Goal: Information Seeking & Learning: Learn about a topic

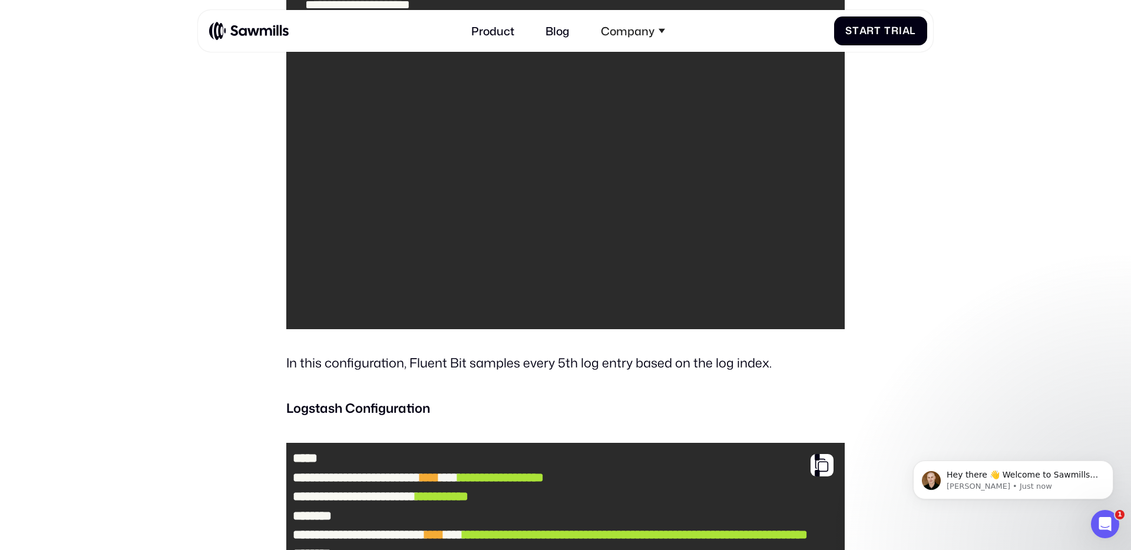
scroll to position [3323, 0]
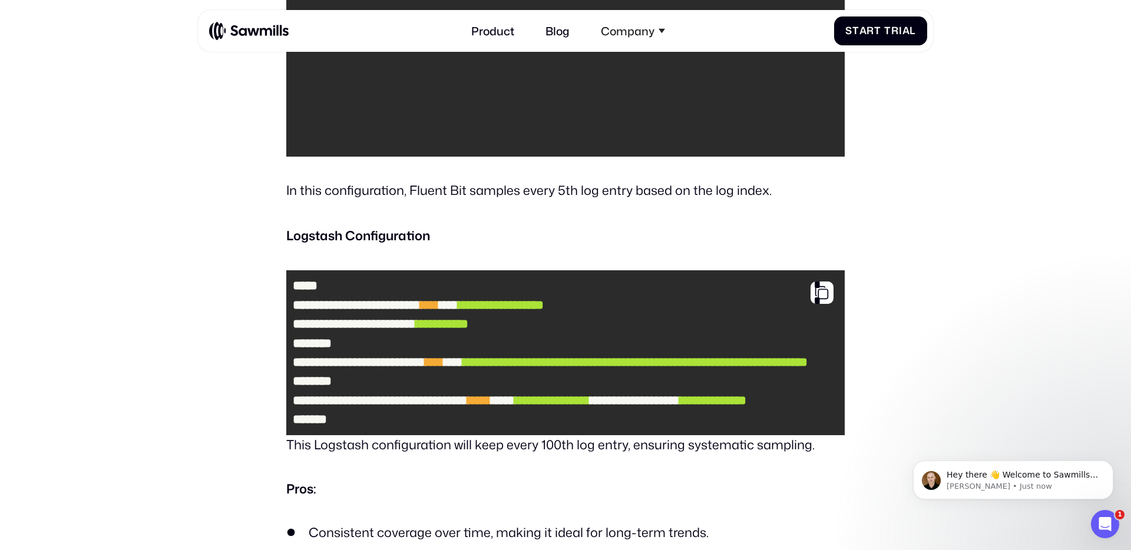
click at [606, 373] on pre "**********" at bounding box center [565, 353] width 558 height 166
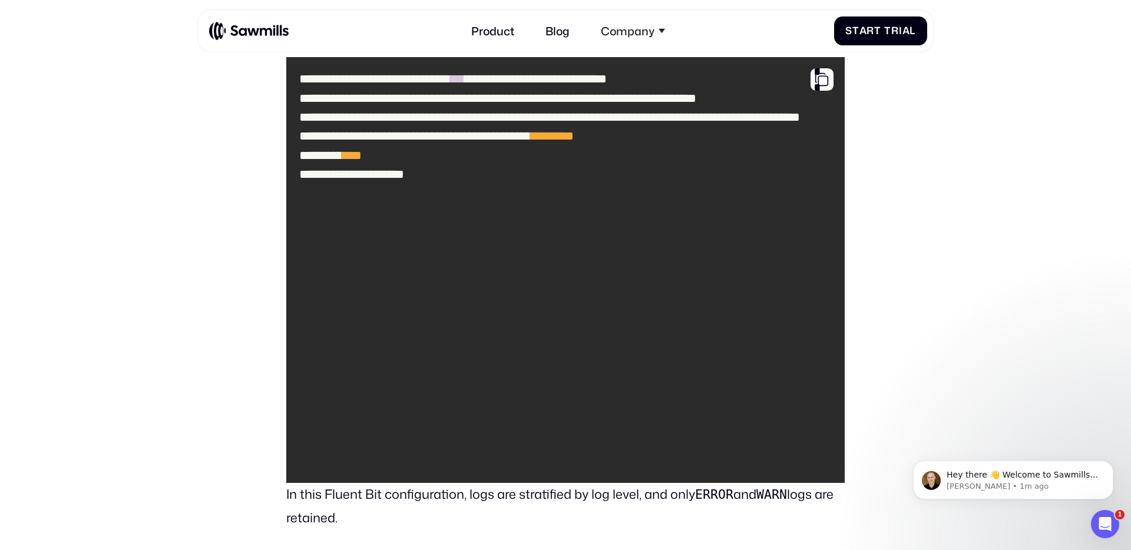
scroll to position [4070, 0]
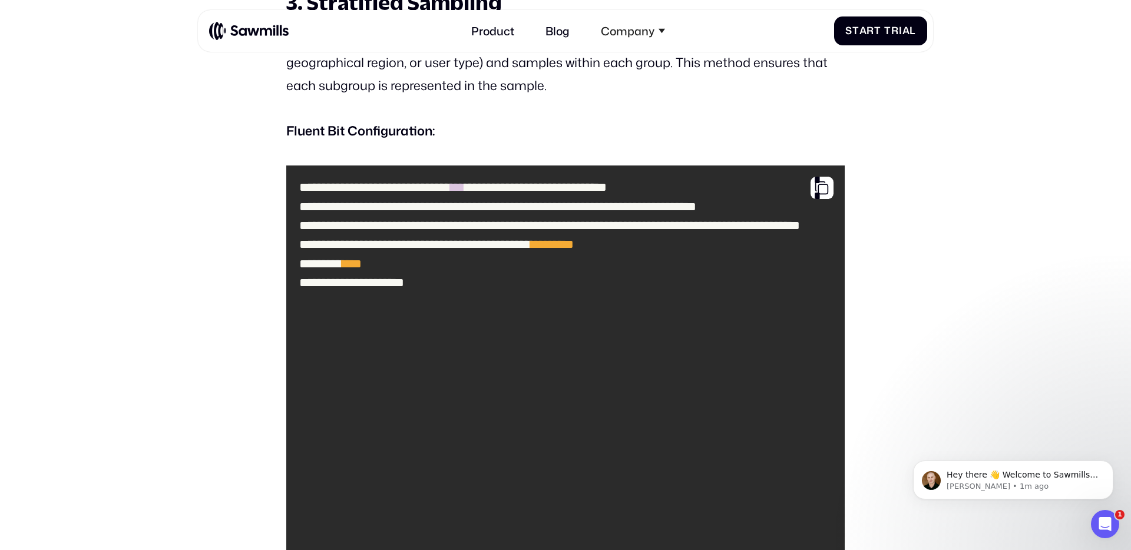
click at [600, 97] on p "Stratified sampling divides logs into groups (strata) based on certain criteria…" at bounding box center [565, 62] width 558 height 69
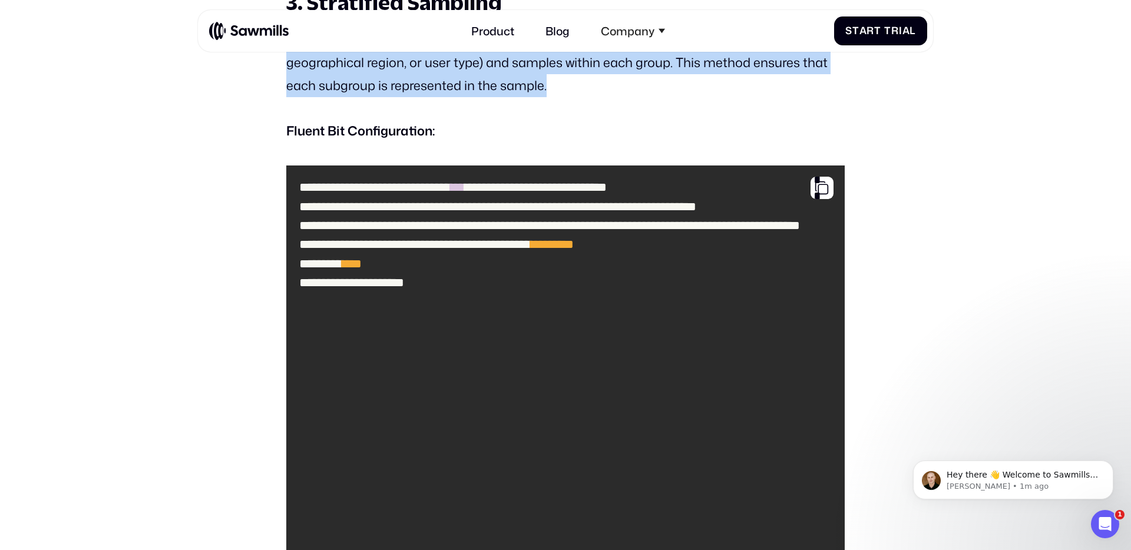
click at [614, 97] on p "Stratified sampling divides logs into groups (strata) based on certain criteria…" at bounding box center [565, 62] width 558 height 69
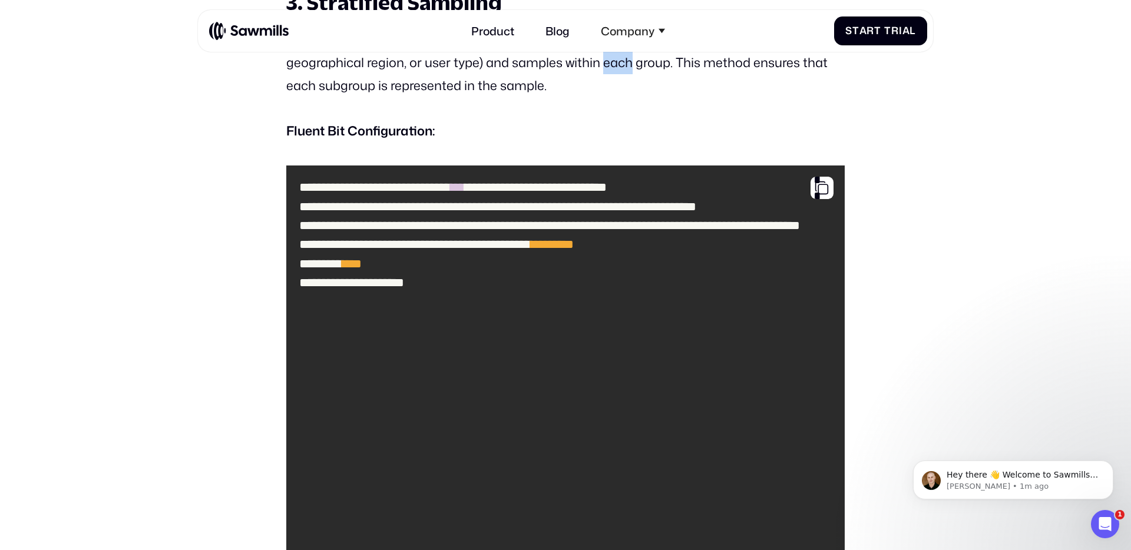
click at [614, 97] on p "Stratified sampling divides logs into groups (strata) based on certain criteria…" at bounding box center [565, 62] width 558 height 69
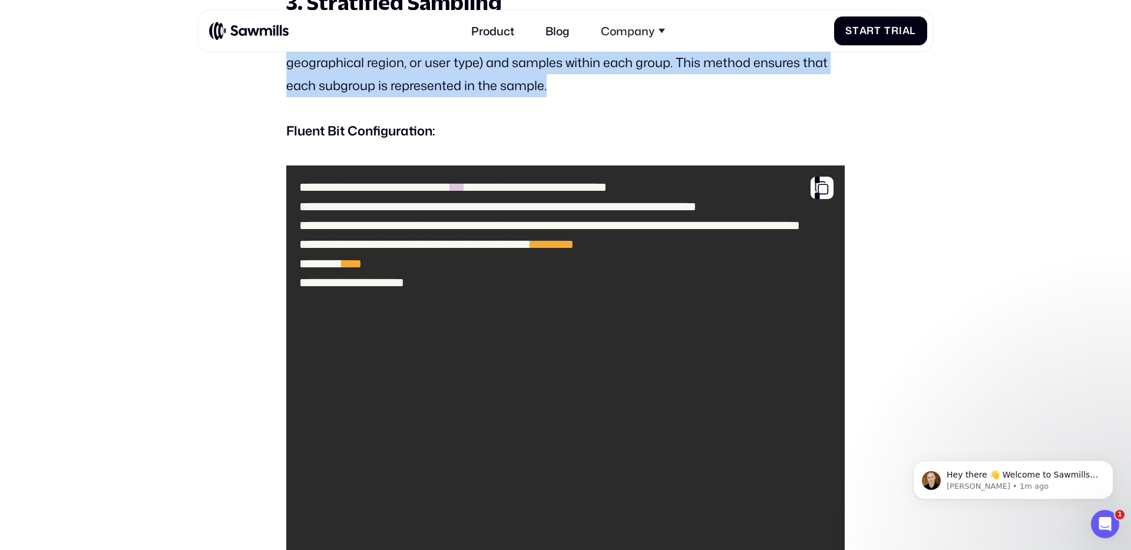
click at [629, 97] on p "Stratified sampling divides logs into groups (strata) based on certain criteria…" at bounding box center [565, 62] width 558 height 69
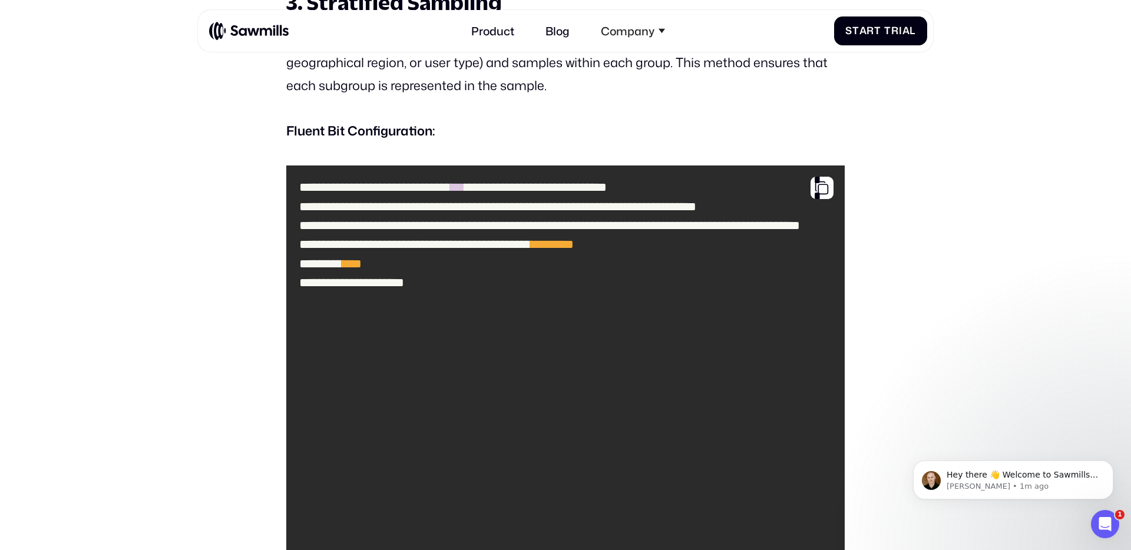
click at [629, 97] on p "Stratified sampling divides logs into groups (strata) based on certain criteria…" at bounding box center [565, 62] width 558 height 69
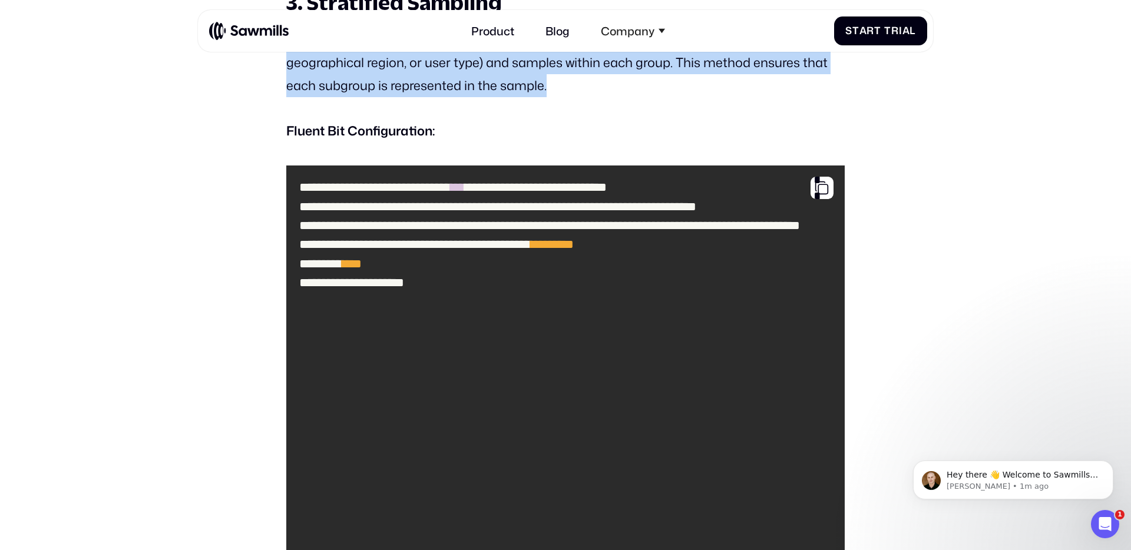
click at [642, 97] on p "Stratified sampling divides logs into groups (strata) based on certain criteria…" at bounding box center [565, 62] width 558 height 69
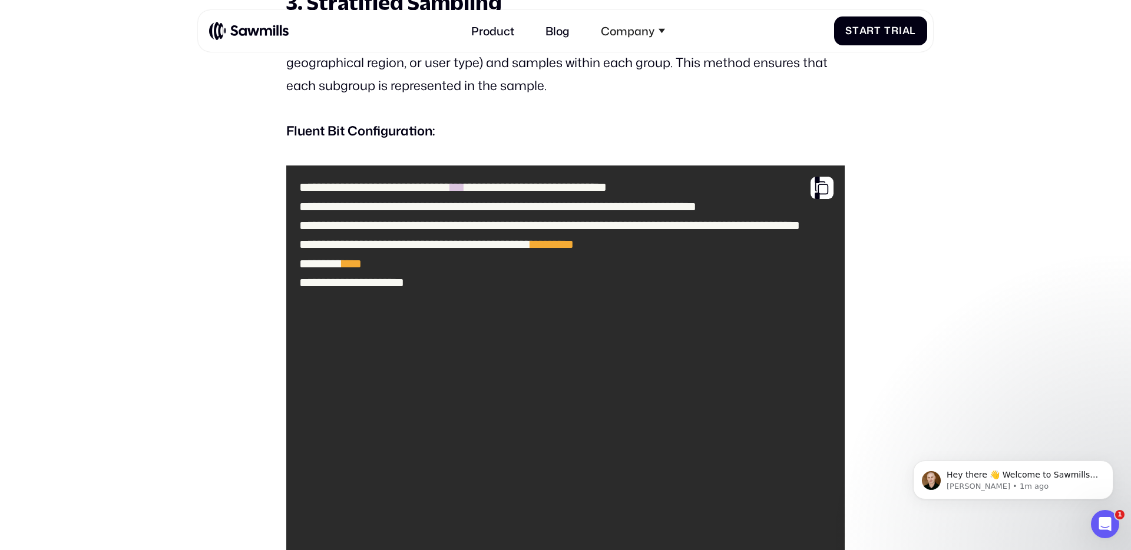
click at [642, 97] on p "Stratified sampling divides logs into groups (strata) based on certain criteria…" at bounding box center [565, 62] width 558 height 69
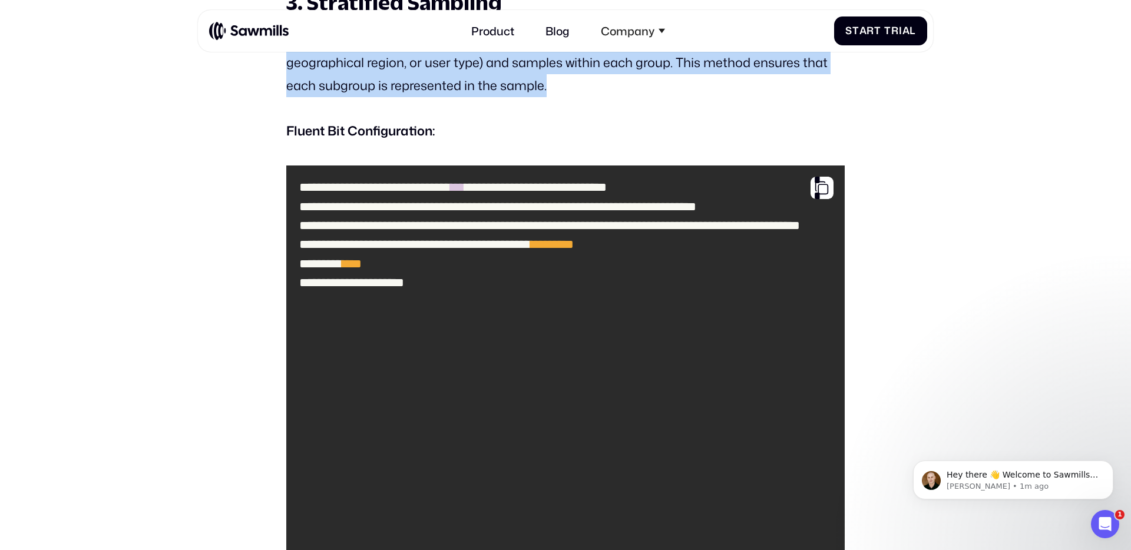
click at [655, 97] on p "Stratified sampling divides logs into groups (strata) based on certain criteria…" at bounding box center [565, 62] width 558 height 69
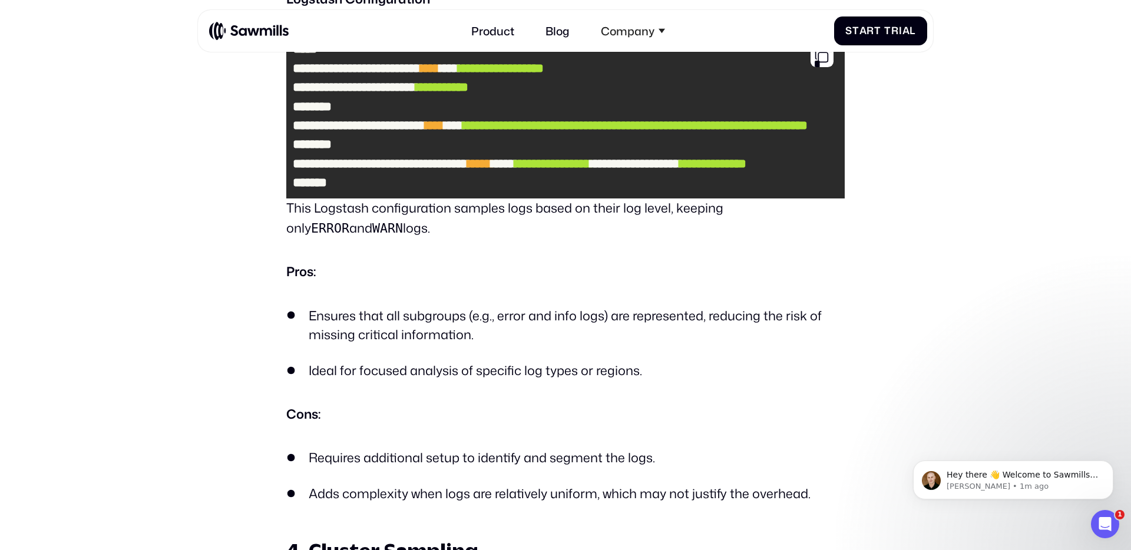
scroll to position [5074, 0]
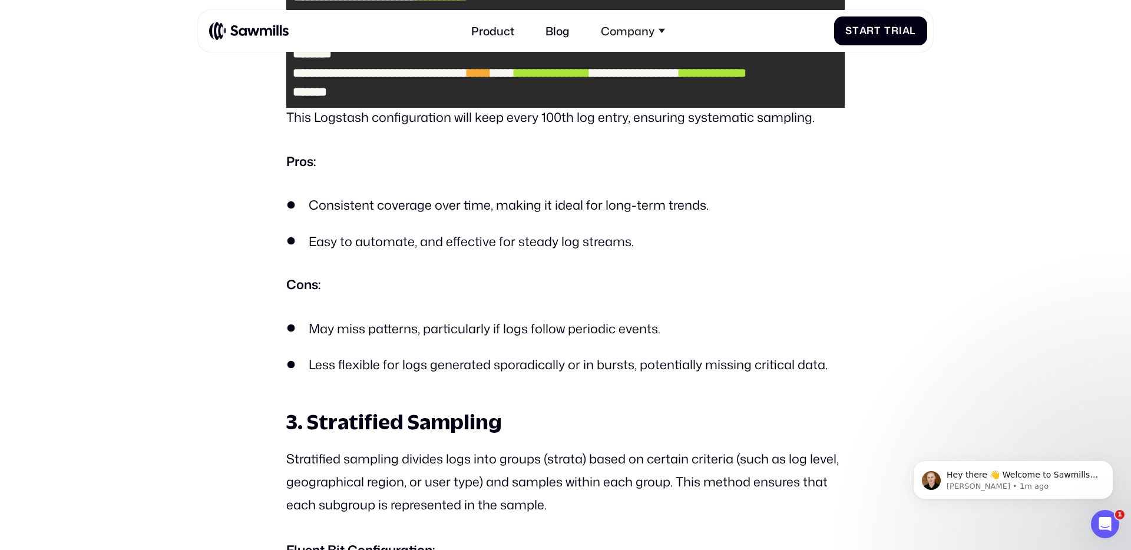
scroll to position [3483, 0]
